Goal: Find specific page/section: Find specific page/section

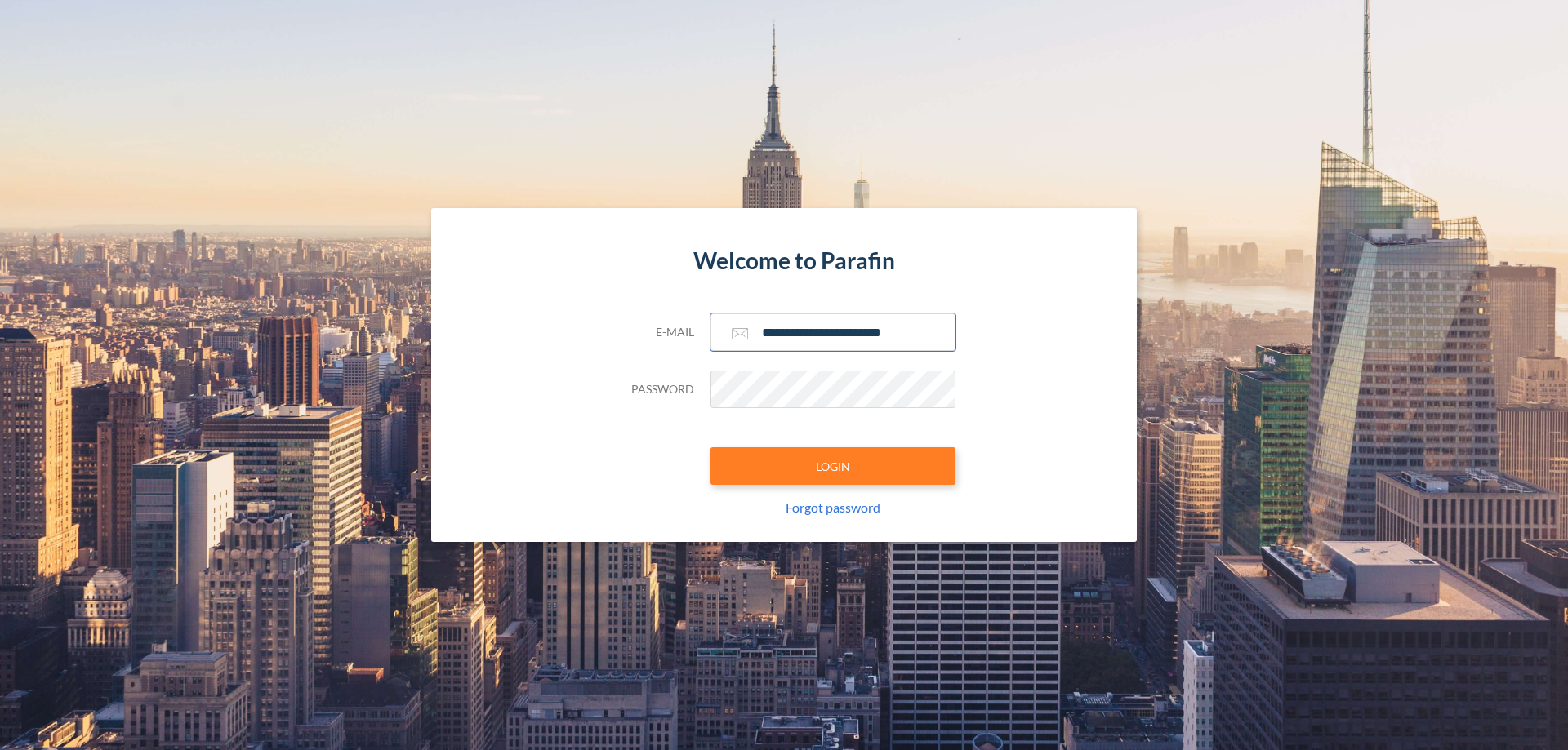
type input "**********"
click at [834, 467] on button "LOGIN" at bounding box center [833, 466] width 245 height 37
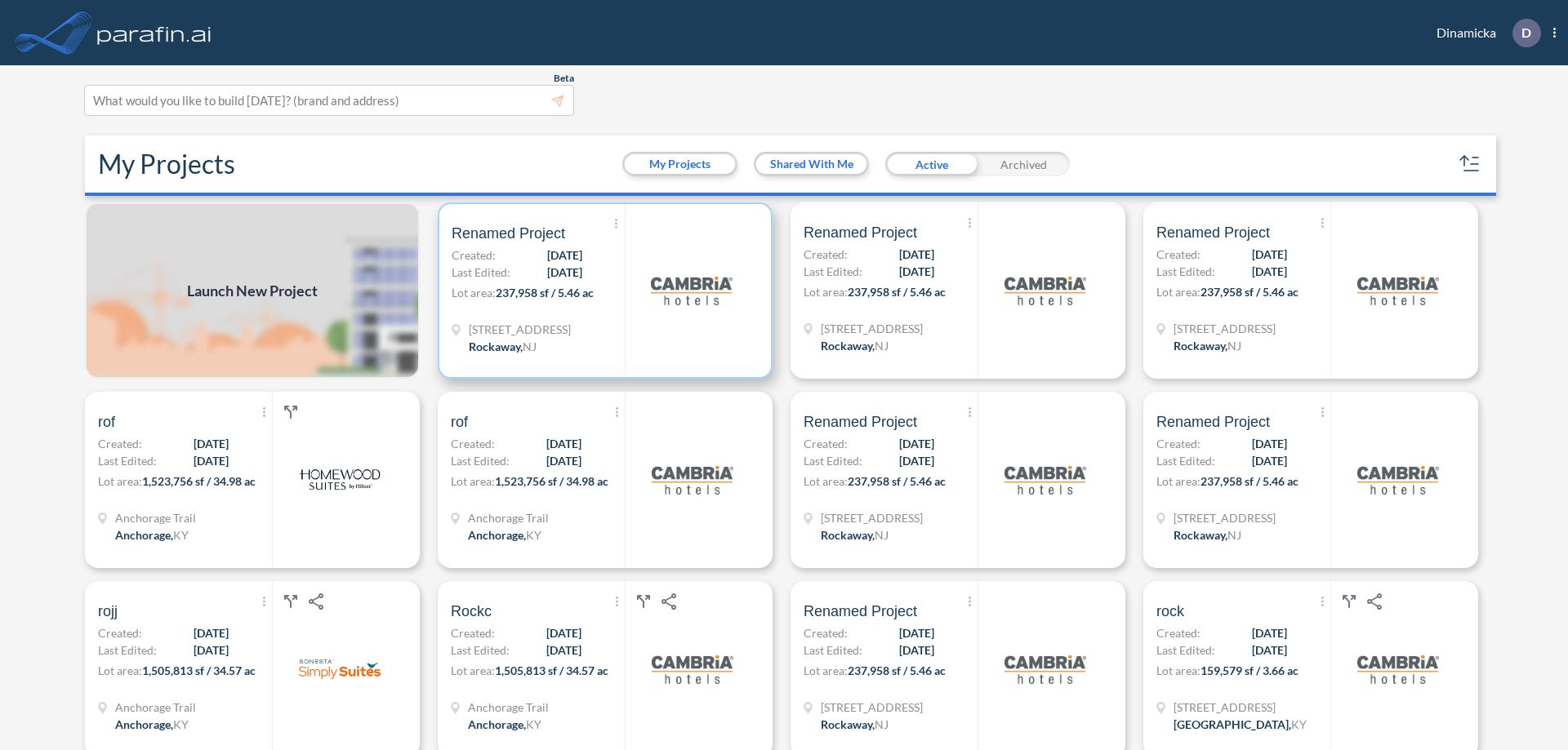
scroll to position [4, 0]
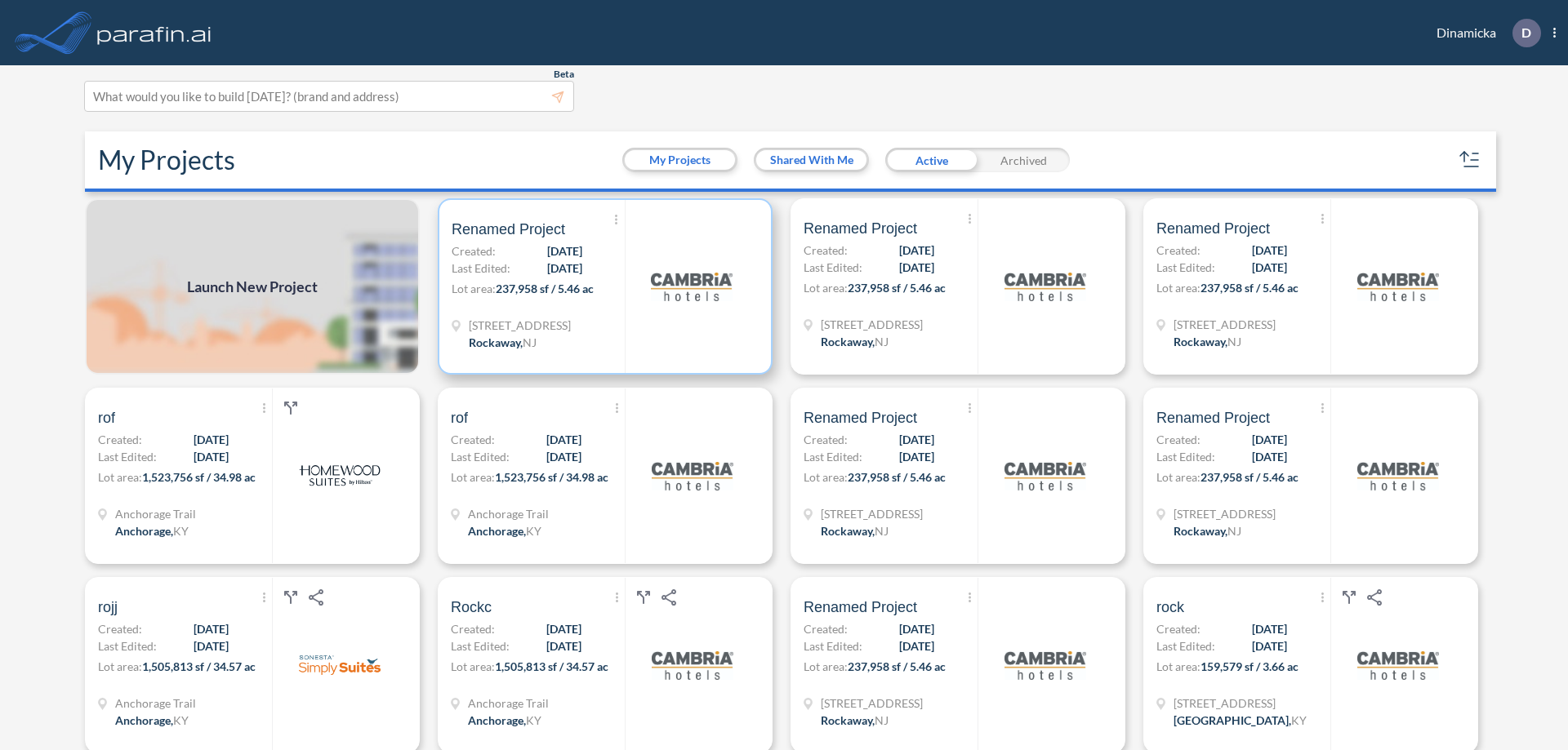
click at [602, 287] on p "Lot area: 237,958 sf / 5.46 ac" at bounding box center [538, 291] width 173 height 24
